Goal: Check status: Check status

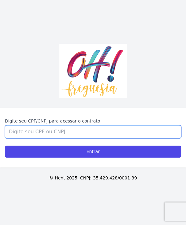
click at [63, 133] on input "Digite seu CPF/CNPJ para acessar o contrato" at bounding box center [93, 131] width 177 height 13
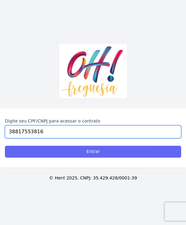
type input "38817553816"
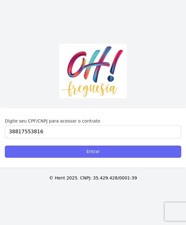
click at [93, 152] on input "Entrar" at bounding box center [93, 151] width 177 height 12
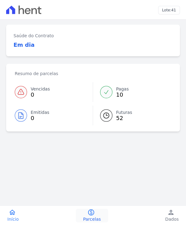
click at [91, 220] on span "Parcelas" at bounding box center [92, 219] width 18 height 6
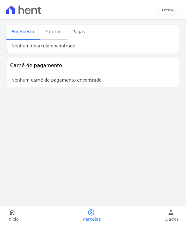
click at [51, 32] on span "Futuras" at bounding box center [53, 32] width 23 height 12
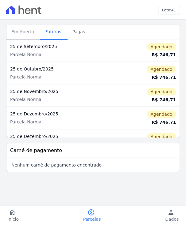
click at [28, 30] on span "Em Aberto" at bounding box center [23, 32] width 30 height 12
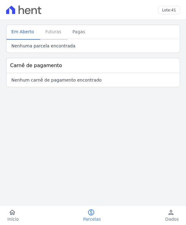
click at [46, 32] on span "Futuras" at bounding box center [53, 32] width 23 height 12
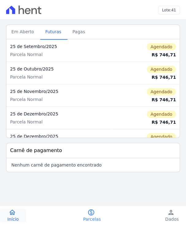
click at [14, 212] on icon "home" at bounding box center [12, 212] width 7 height 7
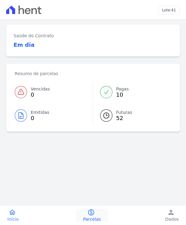
click at [93, 216] on span "Parcelas" at bounding box center [92, 219] width 18 height 6
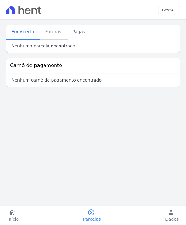
click at [46, 35] on span "Futuras" at bounding box center [53, 32] width 23 height 12
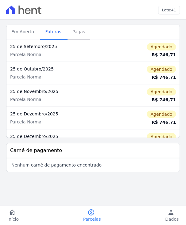
click at [81, 30] on span "Pagas" at bounding box center [79, 32] width 20 height 12
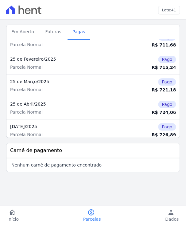
scroll to position [125, 0]
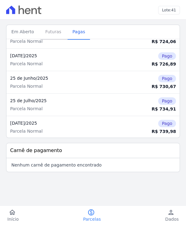
click at [43, 32] on span "Futuras" at bounding box center [53, 32] width 23 height 12
